Goal: Find specific page/section

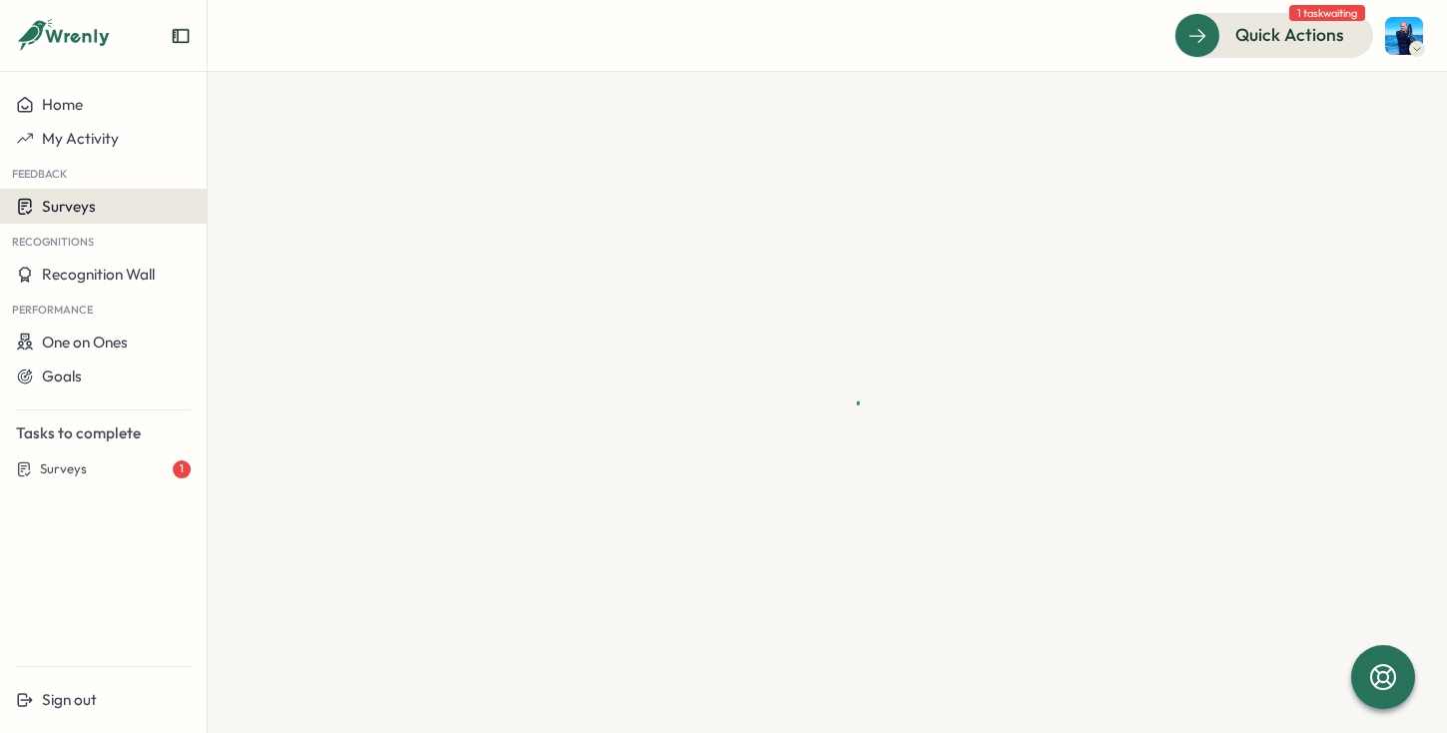
click at [117, 200] on div "Surveys" at bounding box center [103, 206] width 175 height 19
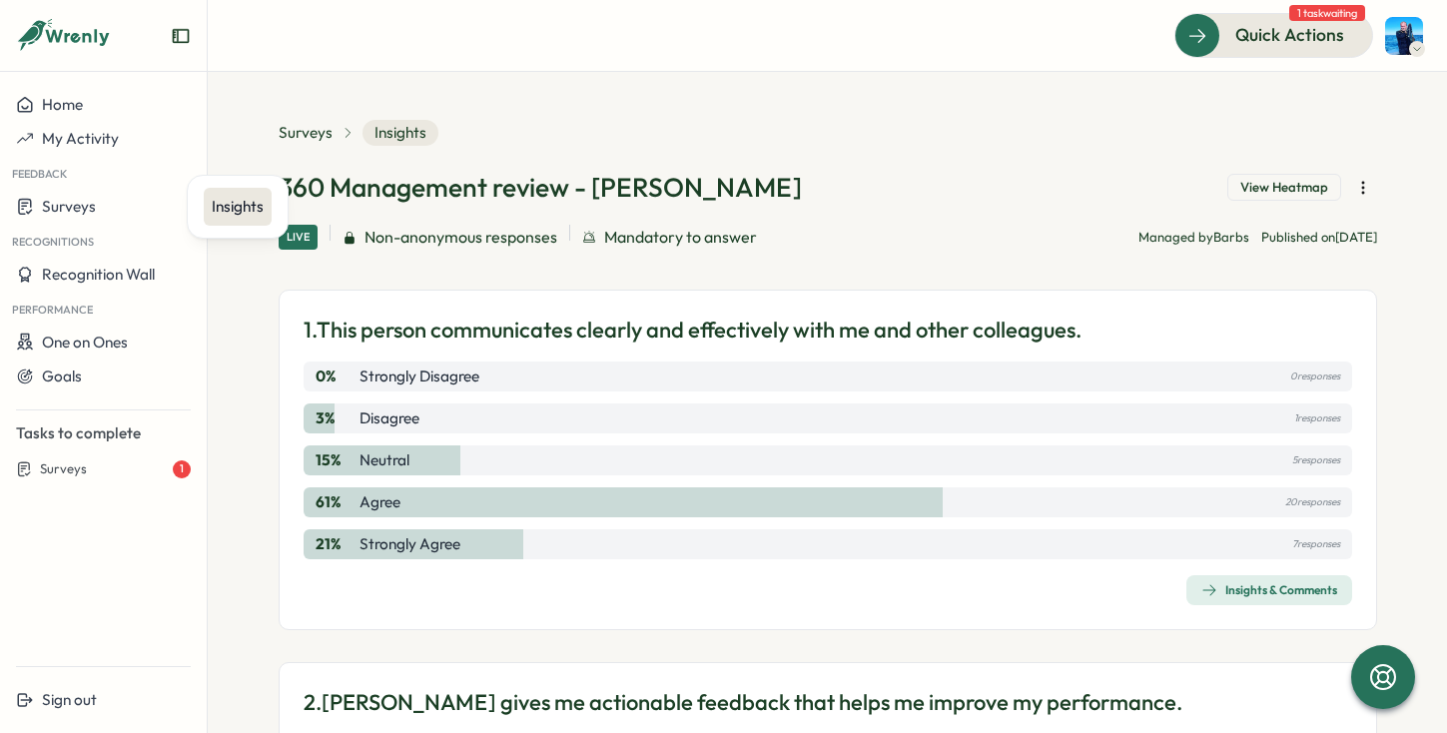
click at [254, 203] on div "Insights" at bounding box center [238, 207] width 52 height 22
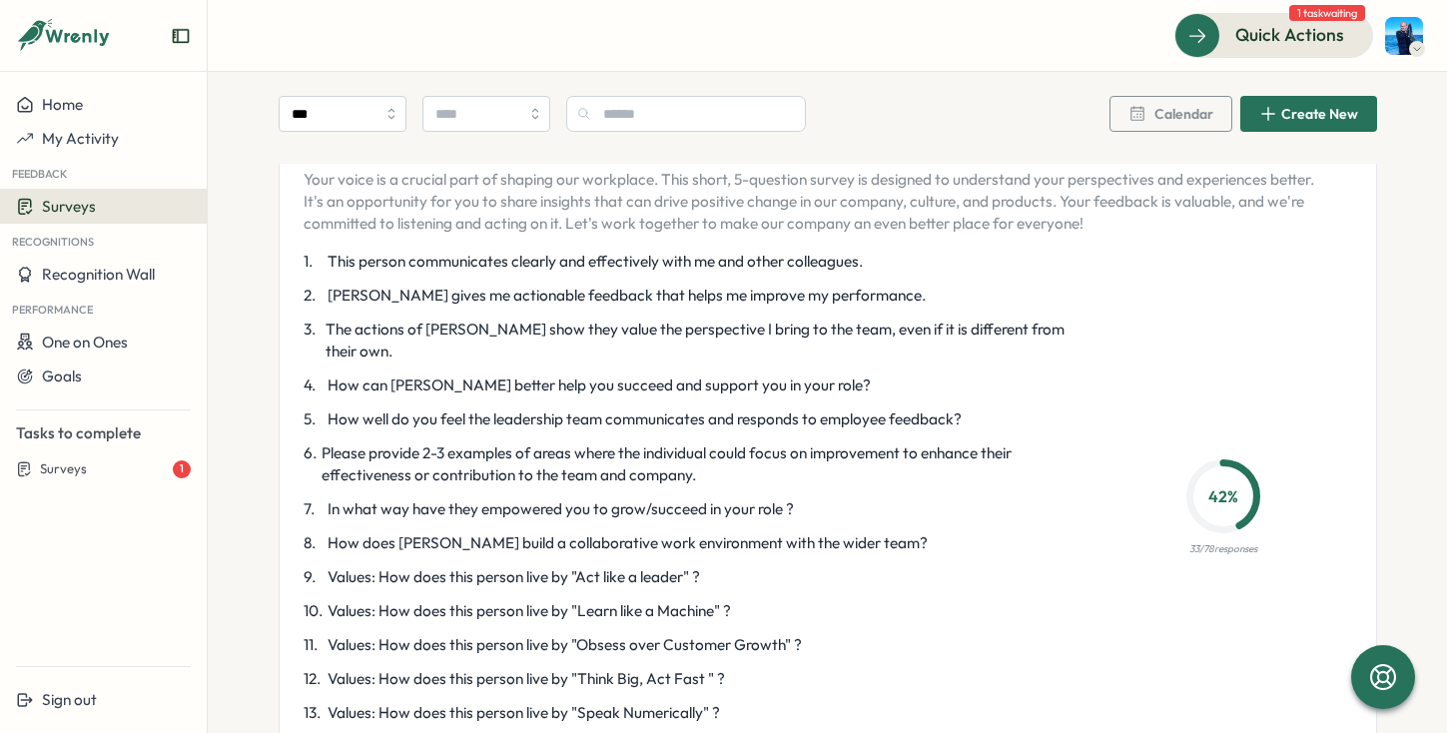
scroll to position [4736, 0]
